Goal: Use online tool/utility: Use online tool/utility

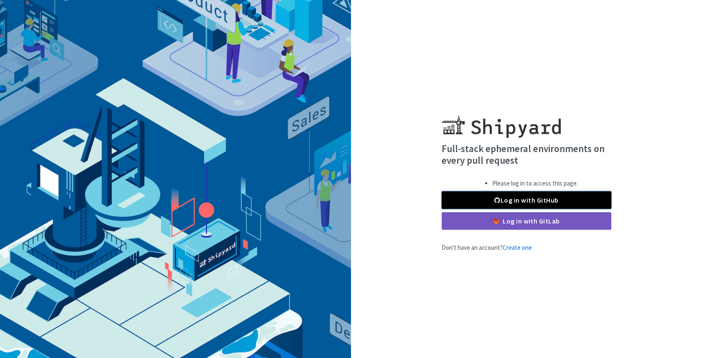
click at [513, 196] on link "Log in with GitHub" at bounding box center [527, 200] width 170 height 18
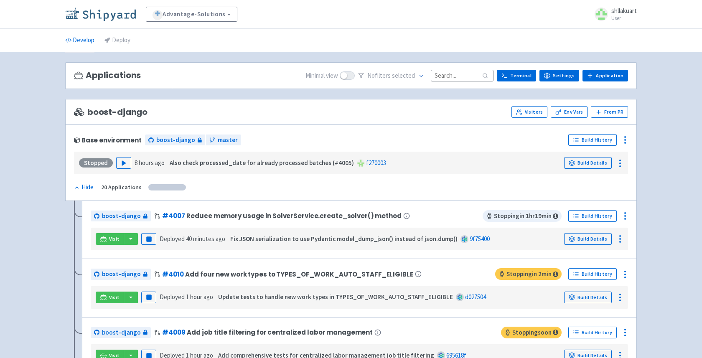
click at [117, 15] on img at bounding box center [100, 14] width 71 height 13
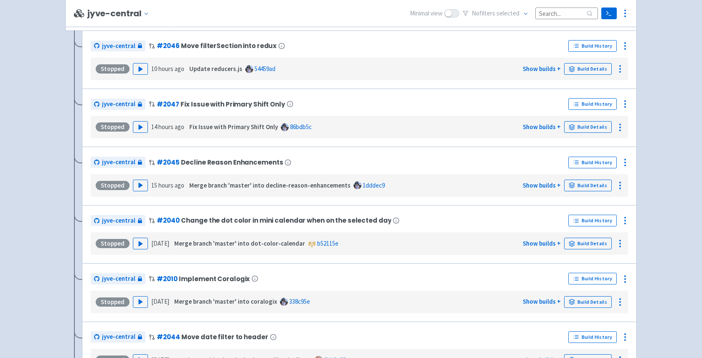
scroll to position [2118, 0]
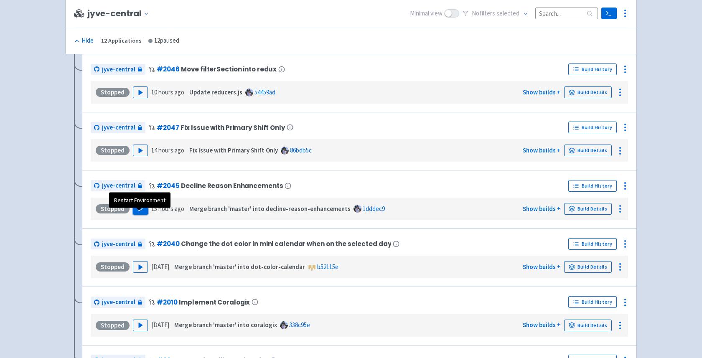
click at [140, 211] on polygon "button" at bounding box center [141, 208] width 4 height 5
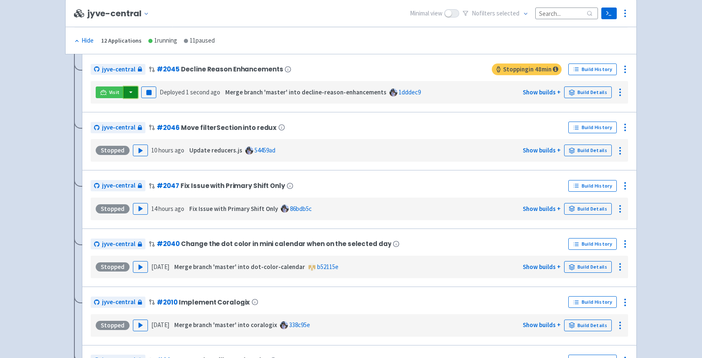
click at [129, 98] on button "button" at bounding box center [131, 92] width 14 height 12
click at [131, 129] on link "jyve-central (react)" at bounding box center [166, 122] width 87 height 13
